Goal: Information Seeking & Learning: Learn about a topic

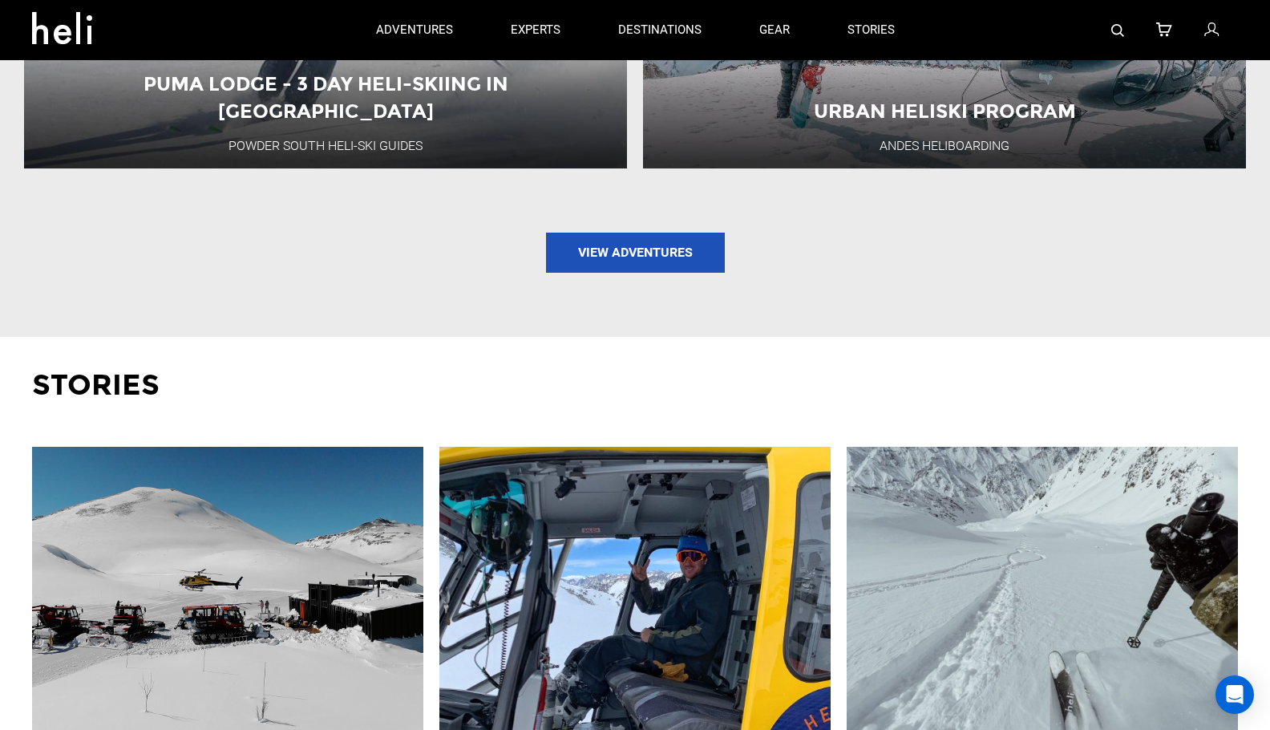
scroll to position [2439, 0]
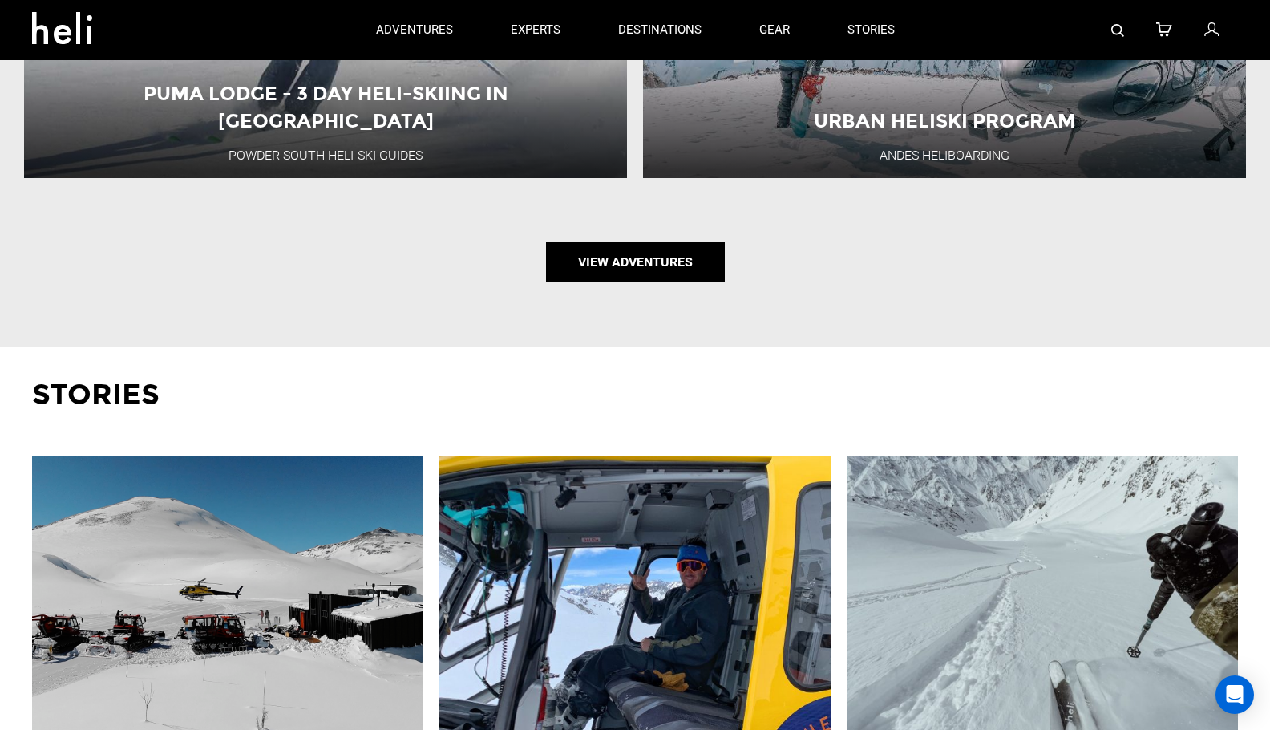
click at [633, 253] on link "View Adventures" at bounding box center [635, 262] width 179 height 40
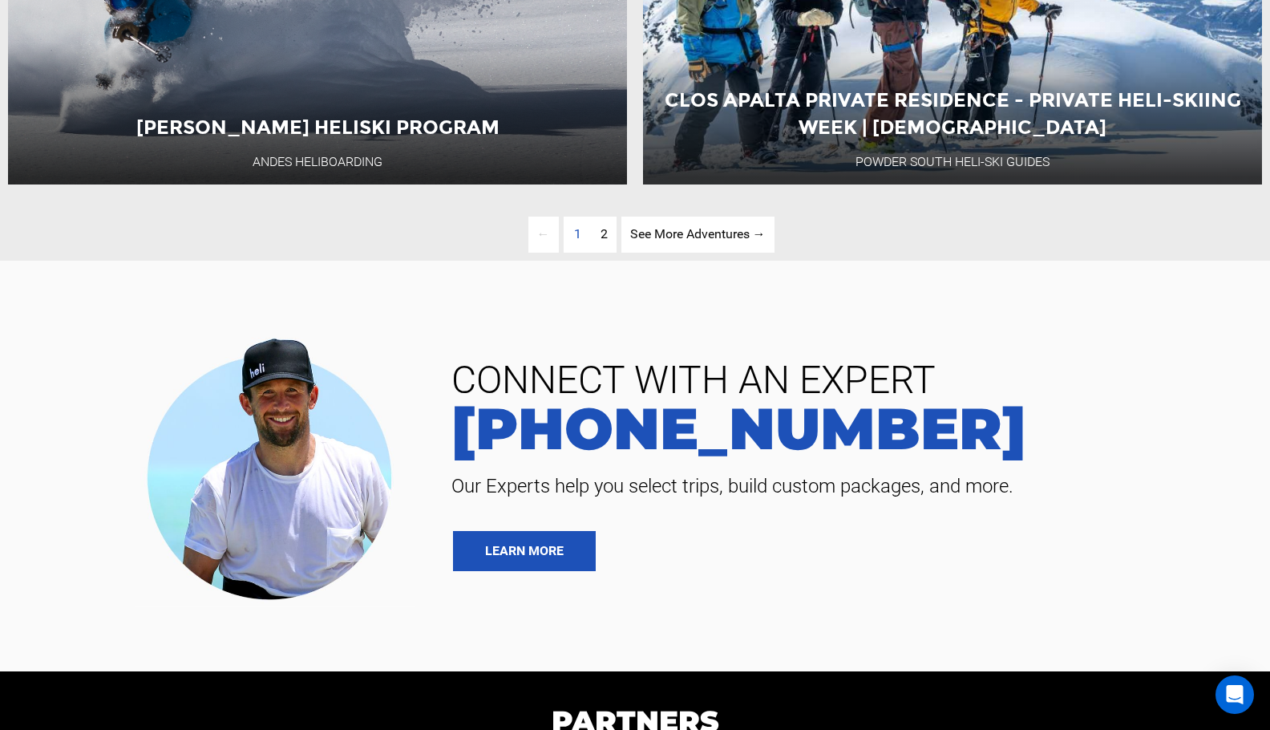
scroll to position [4239, 0]
